Goal: Transaction & Acquisition: Book appointment/travel/reservation

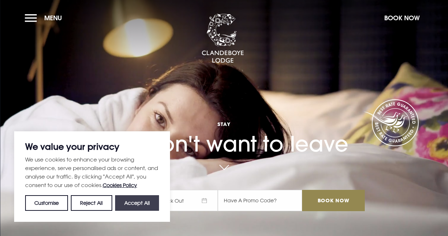
click at [130, 202] on button "Accept All" at bounding box center [137, 203] width 44 height 16
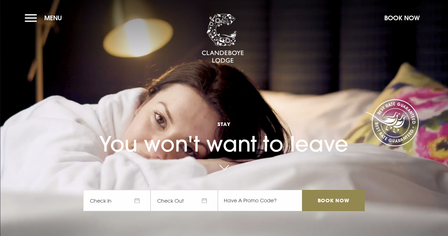
checkbox input "true"
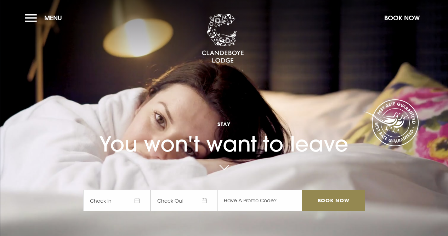
click at [125, 198] on span "Check In" at bounding box center [116, 199] width 67 height 21
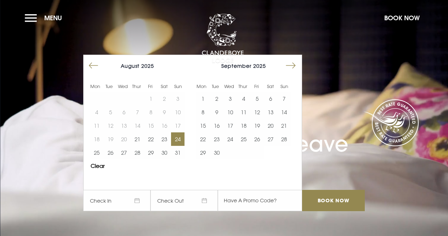
click at [182, 140] on button "24" at bounding box center [177, 138] width 13 height 13
click at [101, 151] on button "25" at bounding box center [96, 152] width 13 height 13
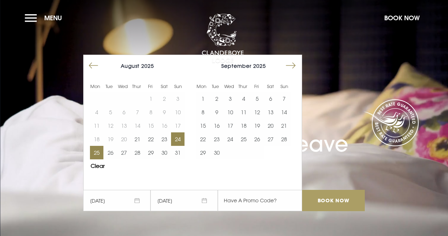
click at [333, 201] on input "Book Now" at bounding box center [333, 199] width 62 height 21
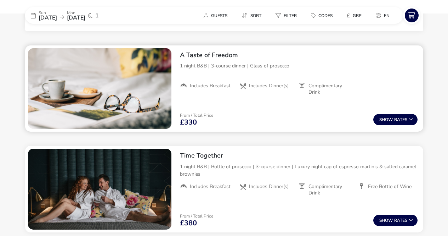
scroll to position [283, 0]
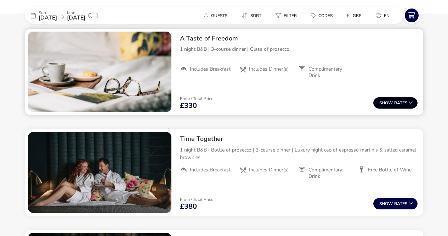
click at [405, 101] on button "Show Rates" at bounding box center [395, 102] width 44 height 11
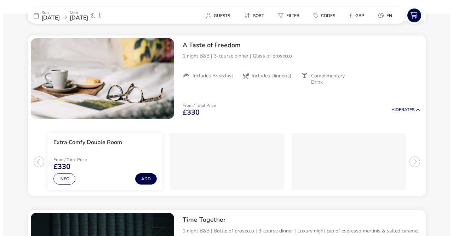
scroll to position [276, 0]
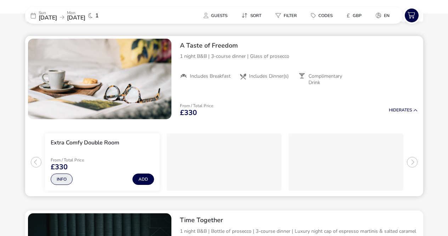
click at [60, 176] on button "Info" at bounding box center [62, 178] width 22 height 11
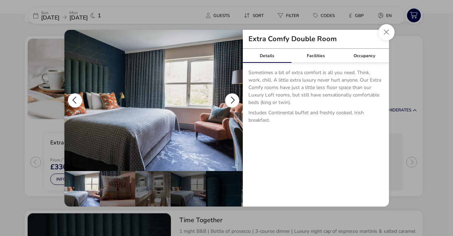
click at [238, 96] on button "details" at bounding box center [232, 100] width 14 height 14
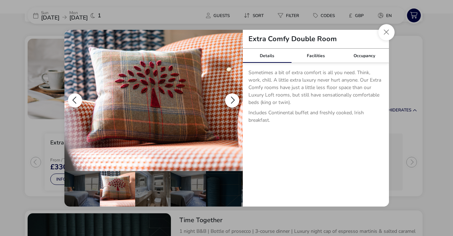
click at [238, 96] on button "details" at bounding box center [232, 100] width 14 height 14
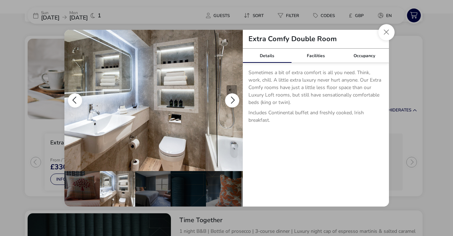
click at [238, 96] on button "details" at bounding box center [232, 100] width 14 height 14
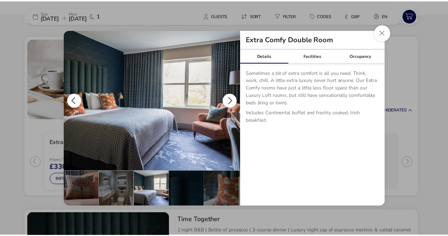
scroll to position [0, 69]
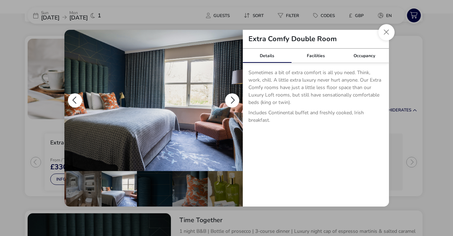
click at [238, 96] on button "details" at bounding box center [232, 100] width 14 height 14
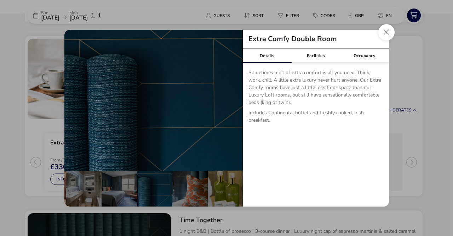
drag, startPoint x: 385, startPoint y: 33, endPoint x: 342, endPoint y: 39, distance: 43.2
click at [385, 33] on button "Close dialog" at bounding box center [387, 32] width 16 height 16
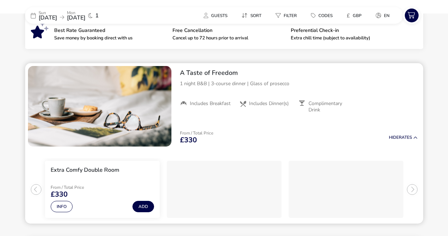
scroll to position [248, 0]
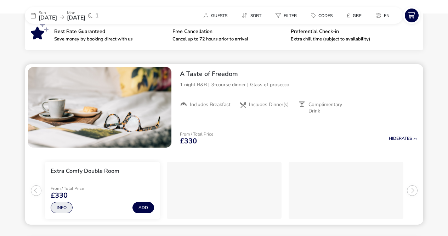
click at [59, 208] on button "Info" at bounding box center [62, 207] width 22 height 11
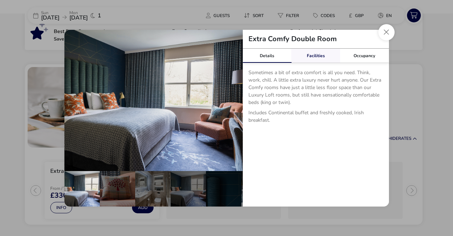
click at [316, 58] on link "Facilities" at bounding box center [315, 56] width 49 height 14
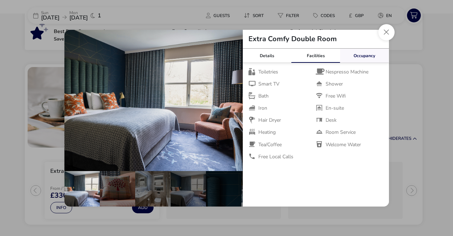
click at [355, 55] on link "Occupancy" at bounding box center [364, 56] width 49 height 14
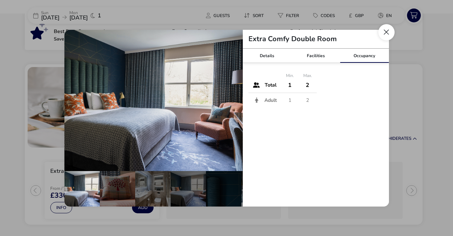
click at [391, 30] on button "Close dialog" at bounding box center [387, 32] width 16 height 16
